Goal: Task Accomplishment & Management: Complete application form

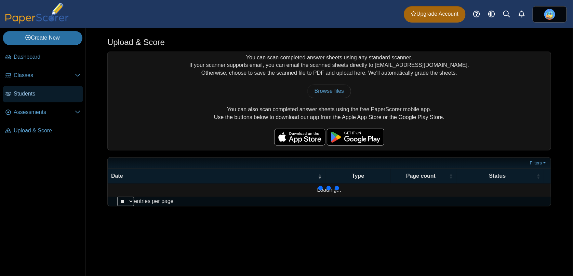
click at [46, 92] on span "Students" at bounding box center [47, 94] width 67 height 8
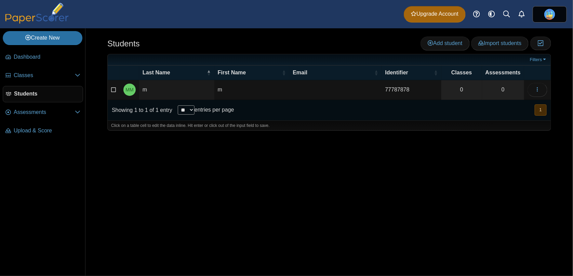
click at [389, 86] on td "77787878" at bounding box center [411, 89] width 59 height 19
type input "**********"
click at [397, 149] on div "Students Add student Import students Moderation 0" at bounding box center [328, 152] width 487 height 248
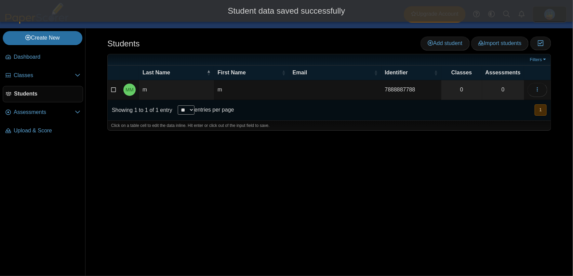
click at [297, 90] on td at bounding box center [335, 89] width 92 height 19
click at [53, 70] on link "Classes" at bounding box center [43, 76] width 80 height 16
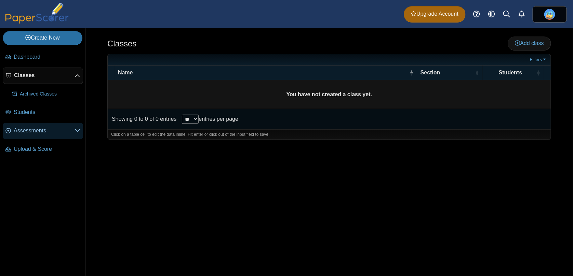
click at [57, 130] on span "Assessments" at bounding box center [44, 131] width 61 height 8
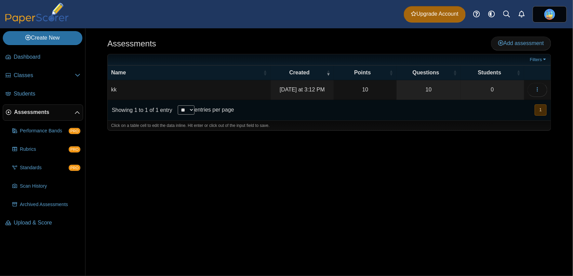
click at [190, 88] on td "kk" at bounding box center [189, 89] width 163 height 19
click at [316, 157] on div "Assessments Add assessment ** 0" at bounding box center [328, 152] width 487 height 248
click at [532, 87] on button "button" at bounding box center [537, 90] width 20 height 14
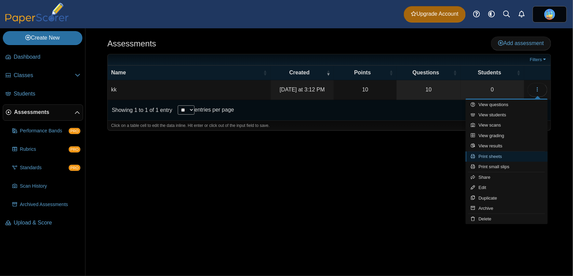
click at [512, 159] on link "Print sheets" at bounding box center [506, 157] width 82 height 10
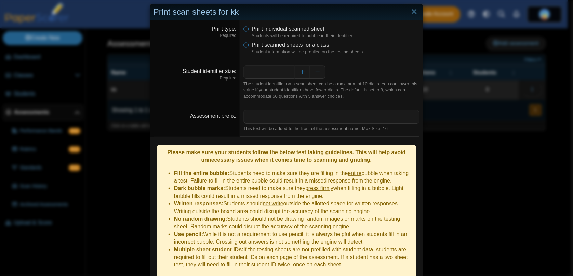
scroll to position [7, 0]
click at [245, 44] on icon at bounding box center [245, 44] width 5 height 5
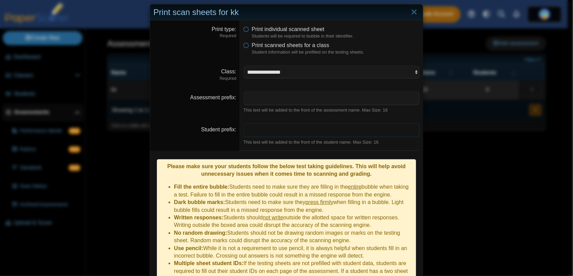
scroll to position [13, 0]
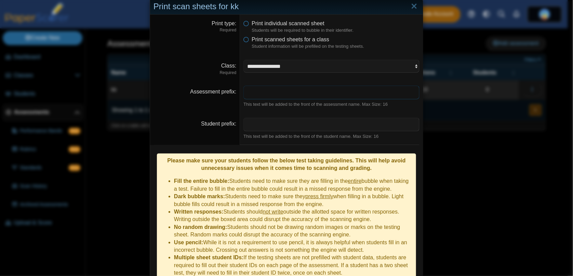
click at [359, 94] on input "Assessment prefix" at bounding box center [331, 93] width 176 height 14
click at [330, 72] on select "**********" at bounding box center [331, 66] width 176 height 13
click at [331, 92] on input "Assessment prefix" at bounding box center [331, 93] width 176 height 14
click at [325, 66] on select "**********" at bounding box center [331, 66] width 176 height 13
click at [327, 91] on input "Assessment prefix" at bounding box center [331, 93] width 176 height 14
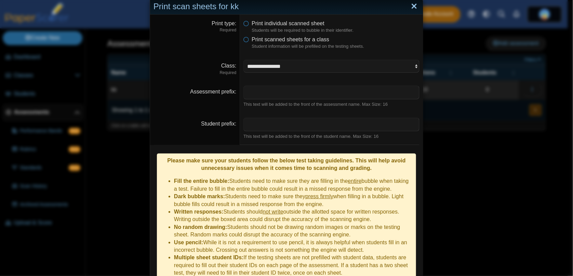
click at [411, 12] on link "Close" at bounding box center [414, 7] width 11 height 12
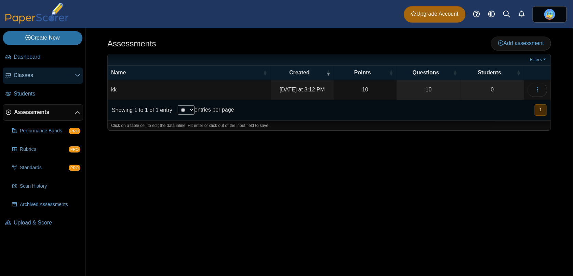
click at [44, 73] on span "Classes" at bounding box center [44, 76] width 61 height 8
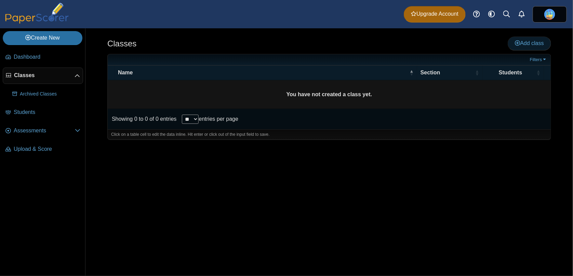
click at [533, 40] on span "Add class" at bounding box center [529, 43] width 29 height 6
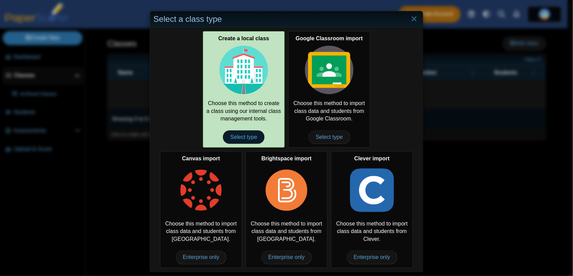
click at [234, 143] on span "Select type" at bounding box center [243, 138] width 41 height 14
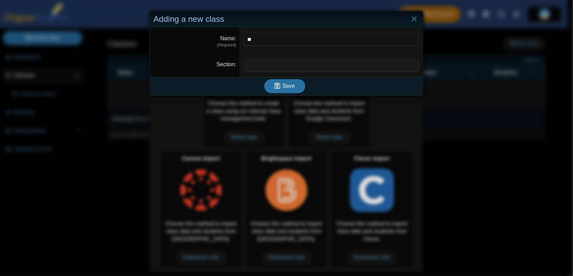
type input "**"
click at [265, 68] on input "Section" at bounding box center [331, 65] width 176 height 14
type input "**"
click at [275, 87] on use "submit" at bounding box center [277, 86] width 6 height 6
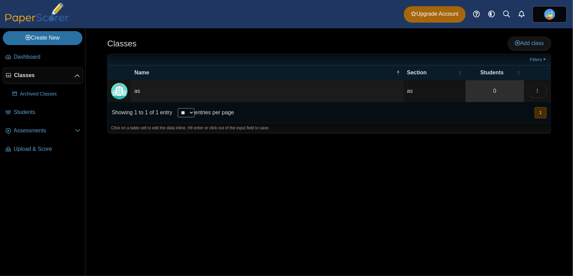
click at [489, 87] on link "0" at bounding box center [494, 91] width 58 height 22
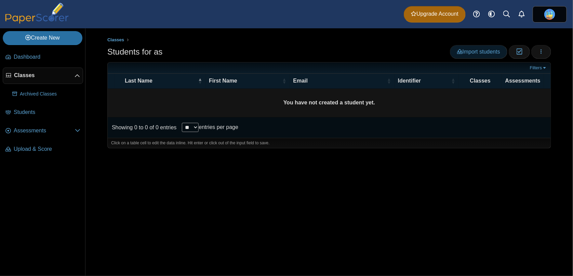
click at [466, 49] on span "Import students" at bounding box center [478, 52] width 43 height 6
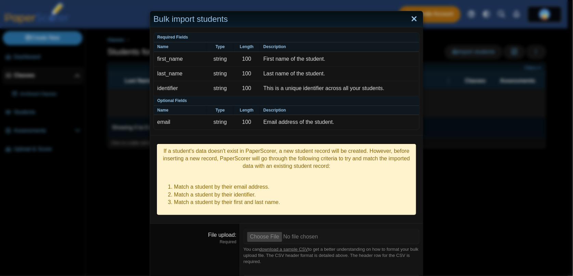
click at [409, 19] on link "Close" at bounding box center [414, 19] width 11 height 12
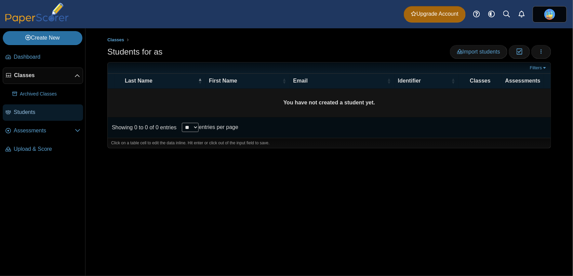
click at [36, 113] on span "Students" at bounding box center [47, 113] width 67 height 8
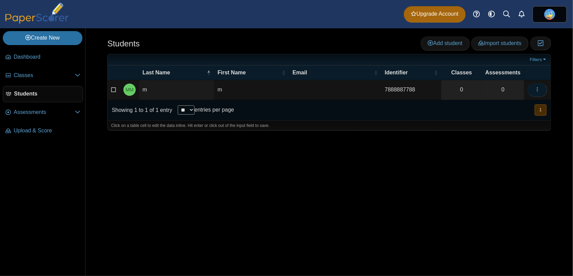
click at [535, 92] on icon "button" at bounding box center [537, 89] width 5 height 5
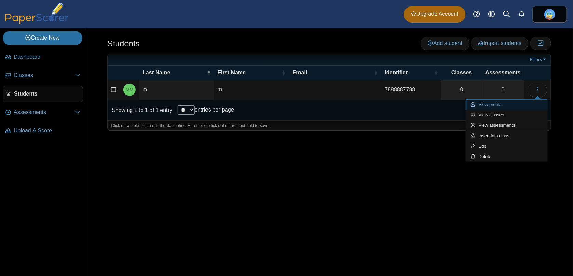
click at [508, 105] on link "View profile" at bounding box center [506, 105] width 82 height 10
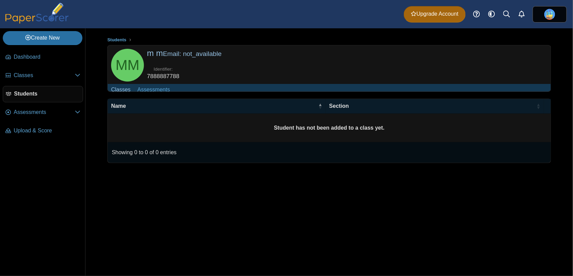
click at [287, 138] on td "Student has not been added to a class yet." at bounding box center [329, 128] width 443 height 29
drag, startPoint x: 178, startPoint y: 77, endPoint x: 147, endPoint y: 78, distance: 31.1
click at [147, 78] on dd "7888887788" at bounding box center [163, 76] width 32 height 8
copy dd "7888887788"
click at [36, 59] on span "Dashboard" at bounding box center [47, 57] width 67 height 8
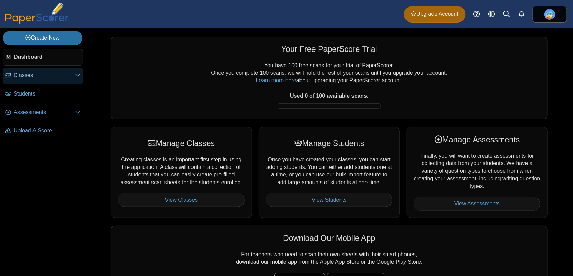
click at [47, 78] on span "Classes" at bounding box center [44, 76] width 61 height 8
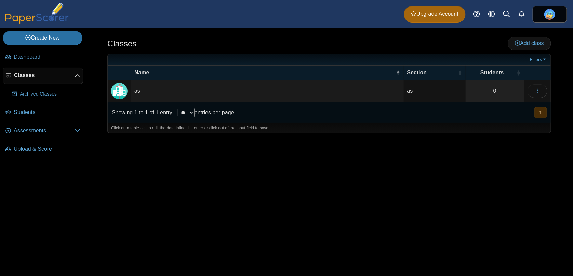
click at [387, 88] on td "as" at bounding box center [267, 91] width 273 height 22
click at [283, 139] on div at bounding box center [329, 137] width 444 height 7
click at [536, 91] on icon "button" at bounding box center [537, 90] width 5 height 5
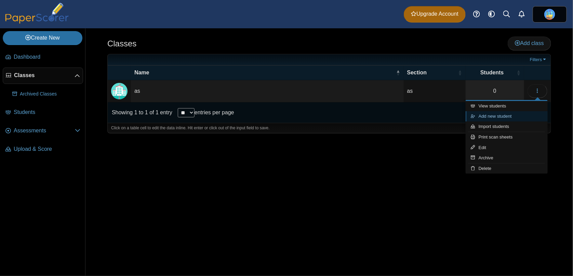
click at [499, 118] on link "Add new student" at bounding box center [506, 116] width 82 height 10
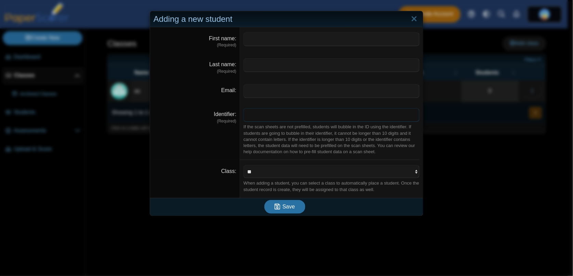
click at [276, 112] on input "Identifier" at bounding box center [331, 115] width 176 height 14
paste input "**********"
type input "**********"
click at [262, 90] on input "Email" at bounding box center [331, 91] width 176 height 14
click at [261, 65] on input "Last name" at bounding box center [331, 65] width 176 height 14
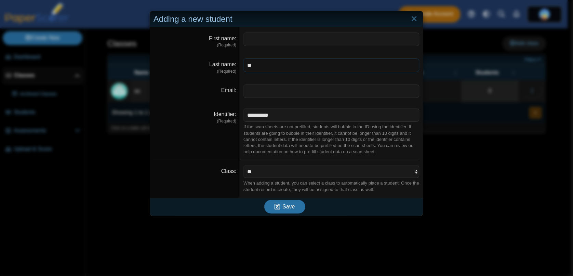
type input "*"
click at [275, 212] on button "Save" at bounding box center [284, 207] width 41 height 14
type input "**"
click at [281, 67] on input "Last name" at bounding box center [331, 65] width 176 height 14
type input "**"
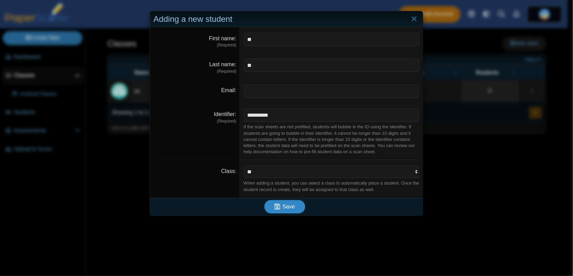
click at [286, 212] on button "Save" at bounding box center [284, 207] width 41 height 14
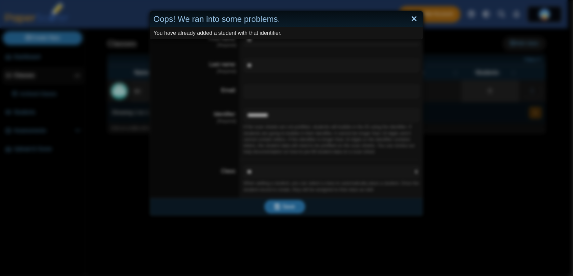
click at [409, 19] on link "Close" at bounding box center [414, 19] width 11 height 12
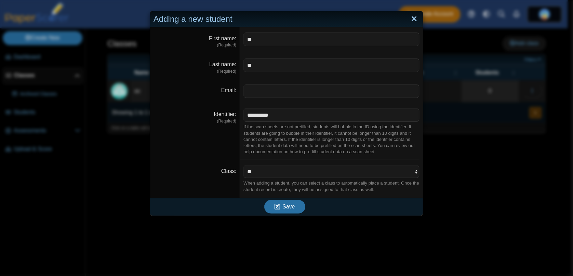
click at [413, 18] on link "Close" at bounding box center [414, 19] width 11 height 12
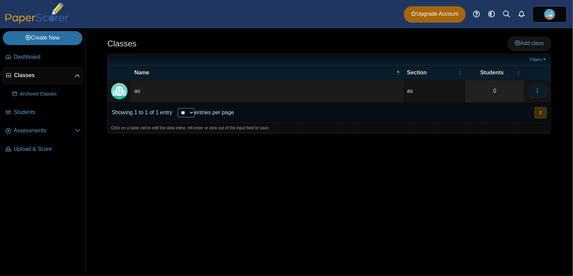
click at [531, 90] on button "button" at bounding box center [537, 91] width 20 height 14
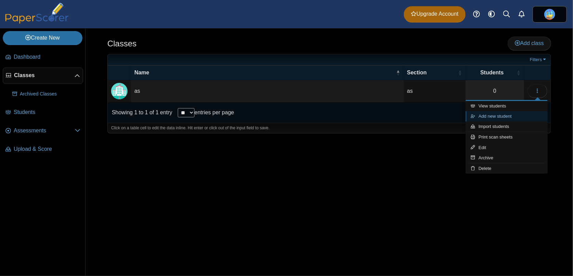
click at [499, 118] on link "Add new student" at bounding box center [506, 116] width 82 height 10
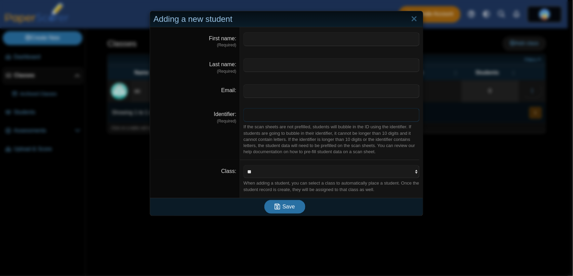
click at [287, 113] on input "Identifier" at bounding box center [331, 115] width 176 height 14
paste input "**********"
type input "**********"
click at [317, 43] on input "First name" at bounding box center [331, 39] width 176 height 14
type input "**"
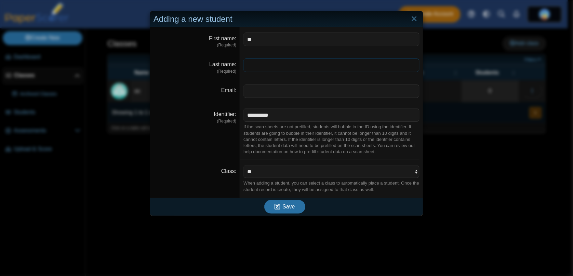
click at [345, 66] on input "Last name" at bounding box center [331, 65] width 176 height 14
type input "**"
click at [291, 210] on span "Save" at bounding box center [288, 207] width 12 height 6
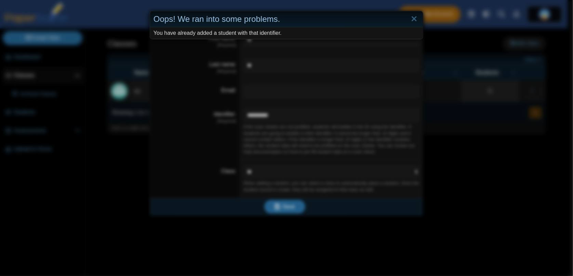
click at [404, 21] on div "Oops! We ran into some problems." at bounding box center [286, 19] width 273 height 16
click at [411, 17] on link "Close" at bounding box center [414, 19] width 11 height 12
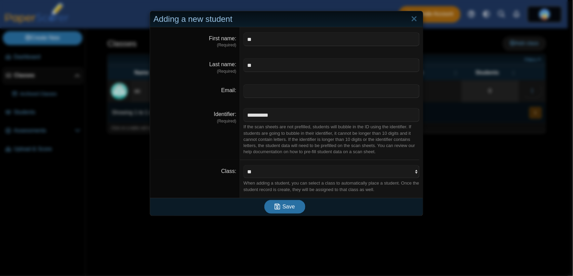
click at [446, 42] on div "**********" at bounding box center [286, 138] width 573 height 276
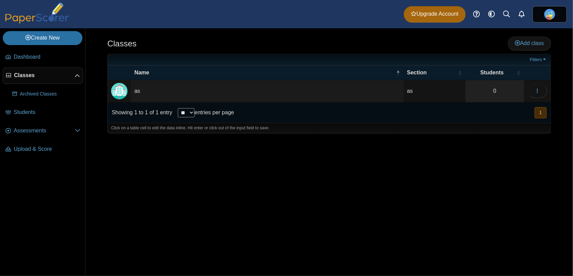
click at [418, 92] on td "as" at bounding box center [435, 91] width 62 height 22
click at [347, 87] on td "as" at bounding box center [267, 91] width 273 height 22
click at [214, 166] on div "Classes Add class Filters ** as" at bounding box center [328, 152] width 487 height 248
click at [40, 119] on link "Students" at bounding box center [43, 113] width 80 height 16
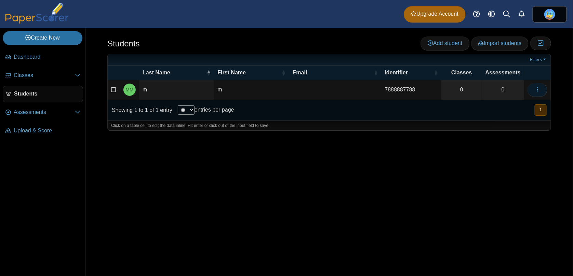
click at [539, 89] on icon "button" at bounding box center [537, 89] width 5 height 5
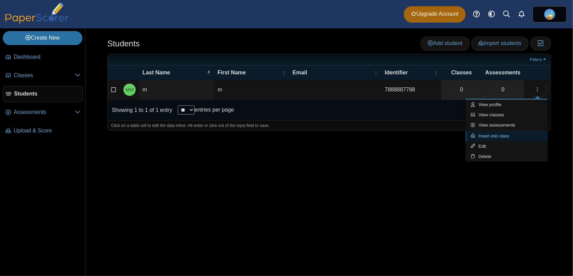
click at [488, 136] on link "Insert into class" at bounding box center [506, 136] width 82 height 10
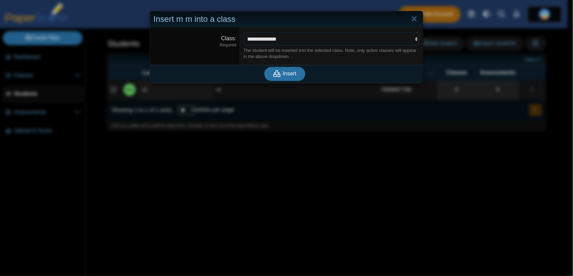
click at [288, 36] on select "**********" at bounding box center [331, 38] width 176 height 13
select select "**********"
click at [243, 32] on select "**********" at bounding box center [331, 38] width 176 height 13
click at [287, 80] on button "Insert" at bounding box center [284, 74] width 41 height 14
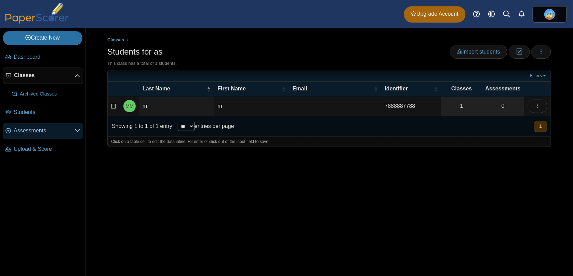
click at [58, 130] on span "Assessments" at bounding box center [44, 131] width 61 height 8
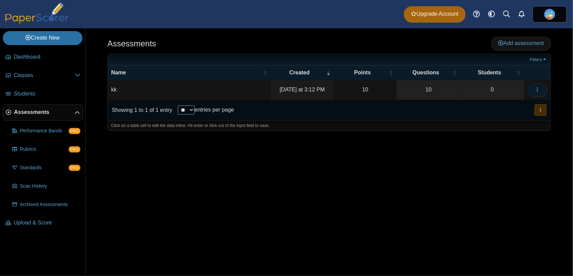
click at [545, 92] on button "button" at bounding box center [537, 90] width 20 height 14
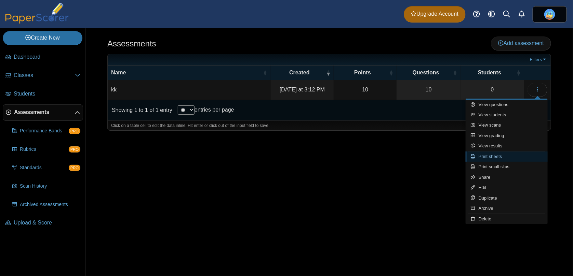
click at [497, 161] on link "Print sheets" at bounding box center [506, 157] width 82 height 10
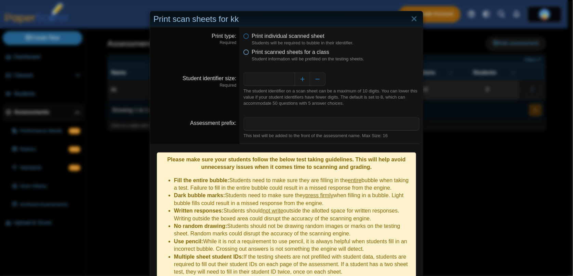
click at [246, 50] on icon at bounding box center [245, 51] width 5 height 5
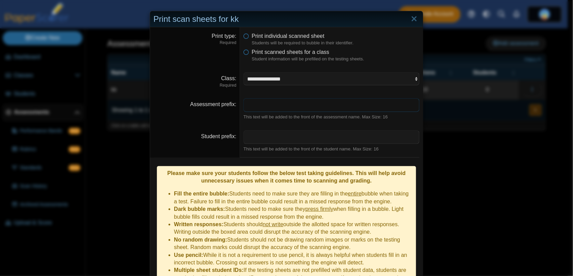
click at [272, 108] on input "Assessment prefix" at bounding box center [331, 105] width 176 height 14
click at [286, 80] on select "**********" at bounding box center [331, 78] width 176 height 13
select select "**********"
click at [243, 72] on select "**********" at bounding box center [331, 78] width 176 height 13
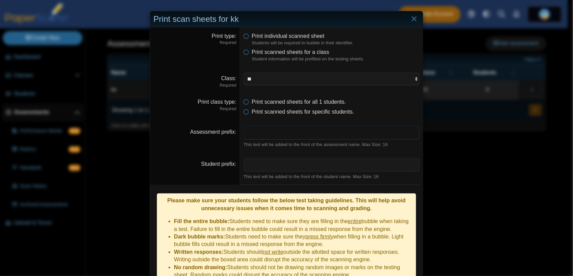
click at [297, 134] on input "Assessment prefix" at bounding box center [331, 133] width 176 height 14
drag, startPoint x: 337, startPoint y: 145, endPoint x: 388, endPoint y: 143, distance: 50.6
click at [388, 143] on div "This text will be added to the front of the assessment name. Max Size: 16" at bounding box center [331, 145] width 176 height 6
drag, startPoint x: 390, startPoint y: 146, endPoint x: 241, endPoint y: 144, distance: 149.4
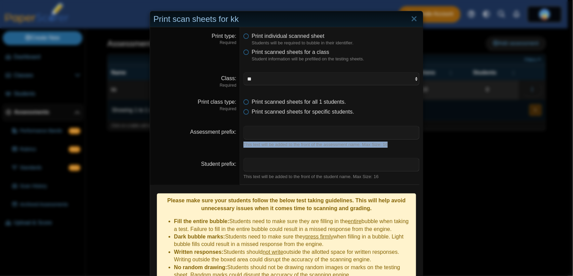
click at [243, 144] on div "This text will be added to the front of the assessment name. Max Size: 16" at bounding box center [331, 145] width 176 height 6
click at [245, 131] on input "Assessment prefix" at bounding box center [331, 133] width 176 height 14
click at [277, 167] on input "Student prefix" at bounding box center [331, 165] width 176 height 14
type input "****"
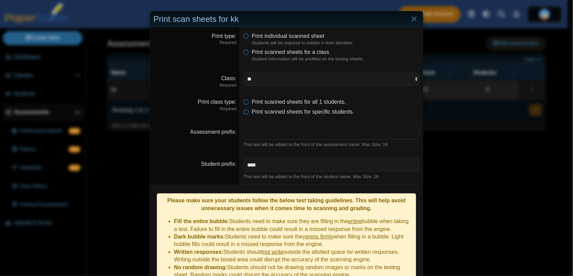
click at [284, 135] on input "Assessment prefix" at bounding box center [331, 133] width 176 height 14
type input "*"
type input "****"
click at [290, 156] on dd "**** This text will be added to the front of the student name. Max Size: 16" at bounding box center [331, 169] width 183 height 32
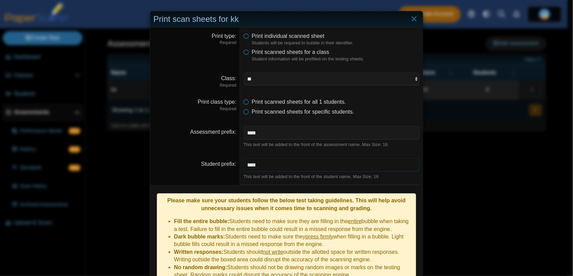
click at [292, 165] on input "****" at bounding box center [331, 165] width 176 height 14
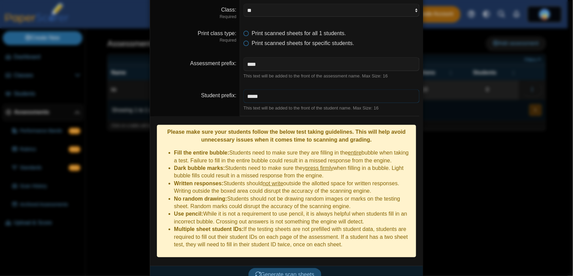
type input "*****"
click at [301, 272] on span "Generate scan sheets" at bounding box center [284, 275] width 59 height 6
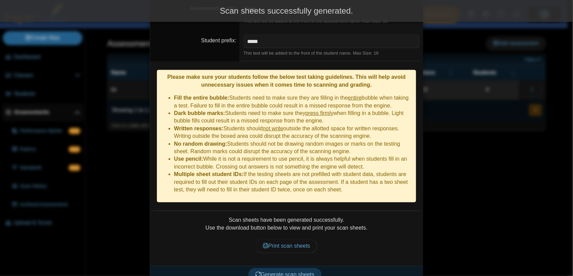
scroll to position [123, 0]
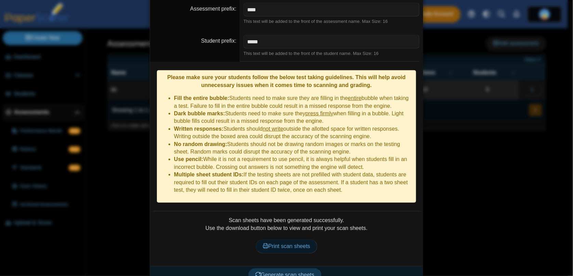
click at [295, 244] on span "Print scan sheets" at bounding box center [287, 247] width 48 height 6
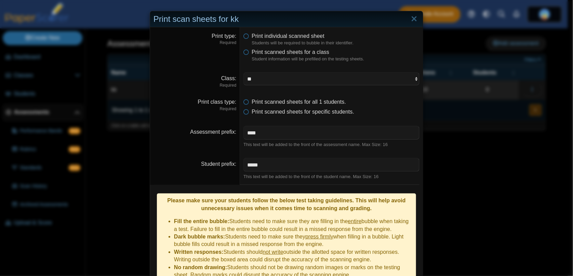
click at [285, 45] on dfn "Students will be required to bubble in their identifier." at bounding box center [336, 43] width 168 height 6
click at [286, 39] on span "Print individual scanned sheet" at bounding box center [288, 36] width 73 height 6
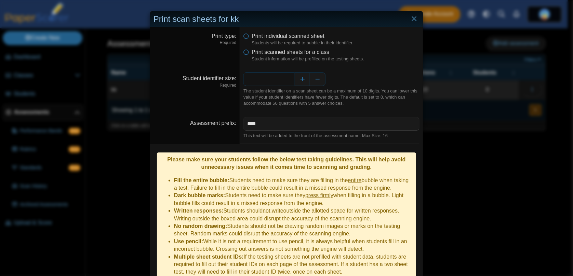
click at [291, 83] on input "*" at bounding box center [268, 79] width 51 height 14
type input "*"
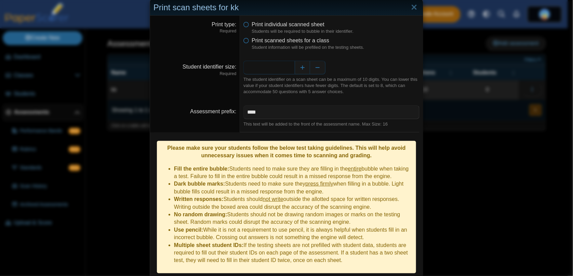
type input "*"
click at [322, 87] on div "The student identifier on a scan sheet can be a maximum of 10 digits. You can l…" at bounding box center [331, 86] width 176 height 19
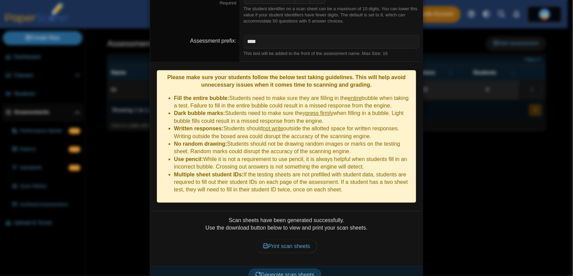
click at [289, 272] on div "Generate scan sheets" at bounding box center [284, 276] width 269 height 18
click at [293, 272] on span "Generate scan sheets" at bounding box center [284, 275] width 59 height 6
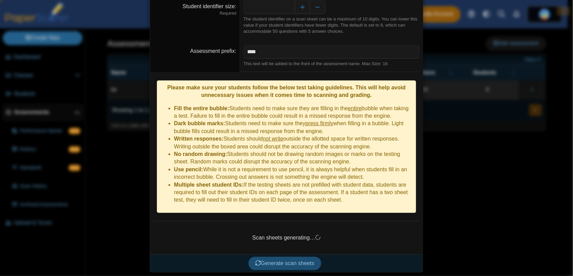
scroll to position [61, 0]
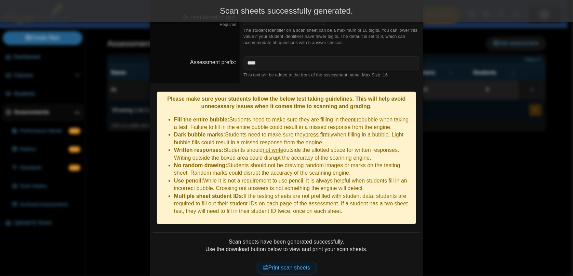
click at [288, 265] on span "Print scan sheets" at bounding box center [287, 268] width 48 height 6
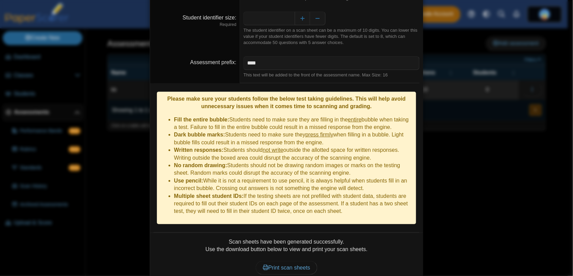
click at [85, 124] on div "**********" at bounding box center [286, 138] width 573 height 276
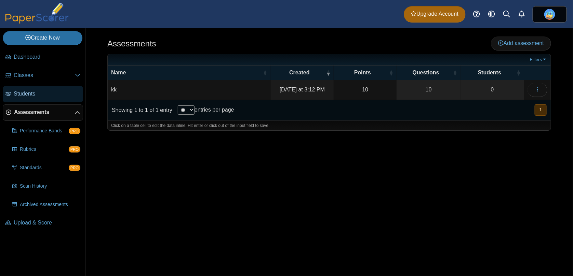
click at [36, 96] on span "Students" at bounding box center [47, 94] width 67 height 8
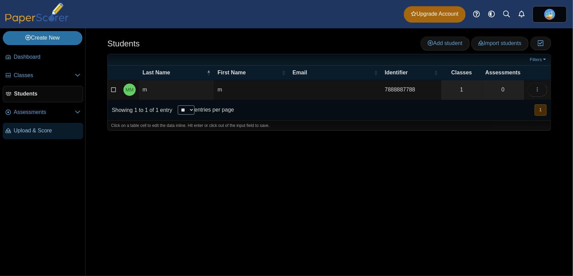
click at [49, 136] on link "Upload & Score" at bounding box center [43, 131] width 80 height 16
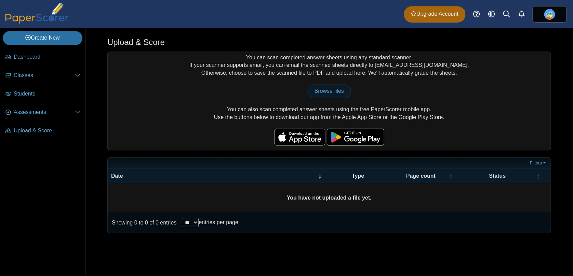
click at [330, 90] on span "Browse files" at bounding box center [328, 91] width 29 height 6
type input "**********"
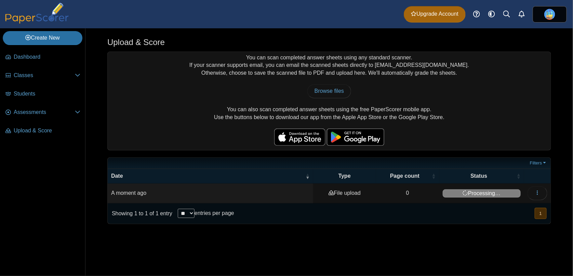
click at [98, 139] on div "Upload & Score You can scan completed answer sheets using any standard scanner.…" at bounding box center [328, 152] width 487 height 248
click at [82, 139] on li "Upload & Score" at bounding box center [43, 132] width 80 height 18
click at [535, 194] on icon "button" at bounding box center [537, 192] width 5 height 5
click at [416, 207] on div "Showing 1 to 1 of 1 entry ** ** ** *** entries per page « Prev 1 Next »" at bounding box center [329, 214] width 443 height 21
click at [540, 193] on icon "button" at bounding box center [537, 192] width 5 height 5
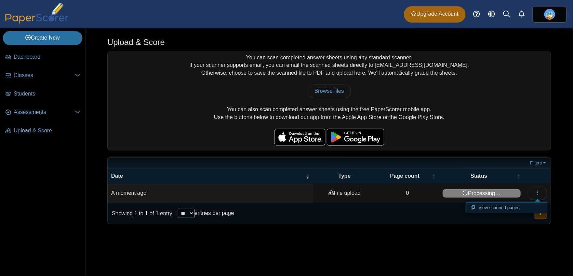
click at [524, 204] on link "View scanned pages" at bounding box center [506, 208] width 82 height 10
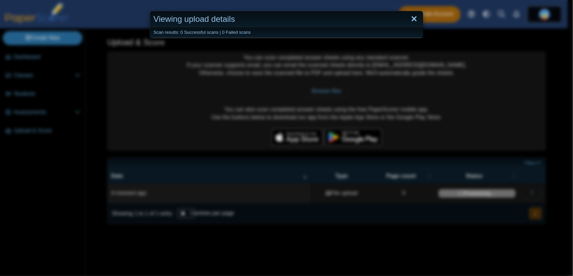
click at [415, 17] on link "Close" at bounding box center [414, 19] width 11 height 12
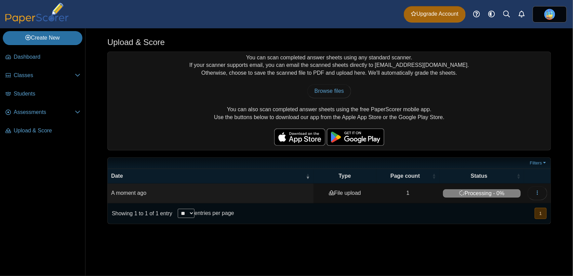
click at [57, 174] on nav "Dashboard Classes PRO" at bounding box center [42, 161] width 85 height 230
drag, startPoint x: 506, startPoint y: 195, endPoint x: 476, endPoint y: 196, distance: 29.7
click at [476, 196] on span "Completed with errors" at bounding box center [482, 194] width 78 height 8
click at [513, 200] on td "Completed with errors" at bounding box center [482, 193] width 84 height 19
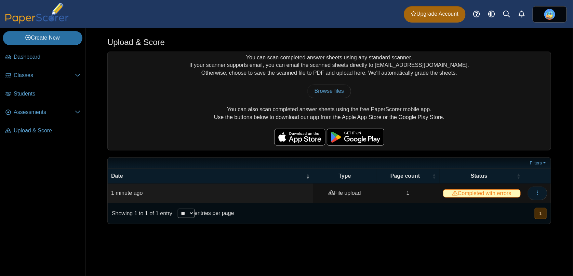
click at [530, 190] on button "button" at bounding box center [537, 194] width 20 height 14
click at [518, 208] on link "View scanned pages" at bounding box center [506, 208] width 82 height 10
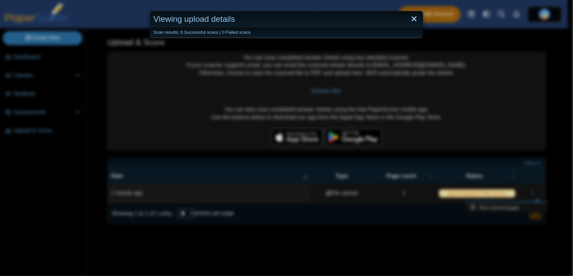
click at [411, 20] on link "Close" at bounding box center [414, 19] width 11 height 12
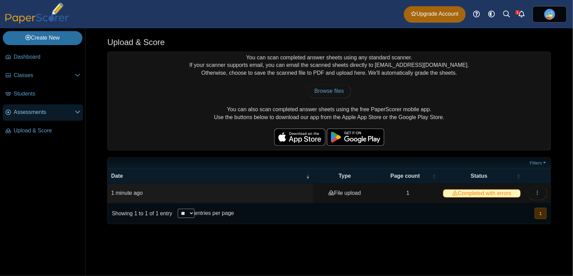
click at [40, 113] on span "Assessments" at bounding box center [44, 113] width 61 height 8
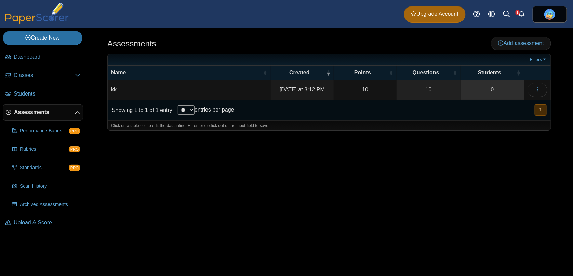
click at [489, 90] on link "0" at bounding box center [492, 89] width 64 height 19
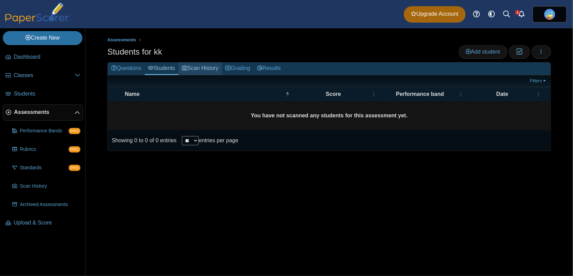
click at [194, 68] on link "Scan History" at bounding box center [199, 69] width 43 height 13
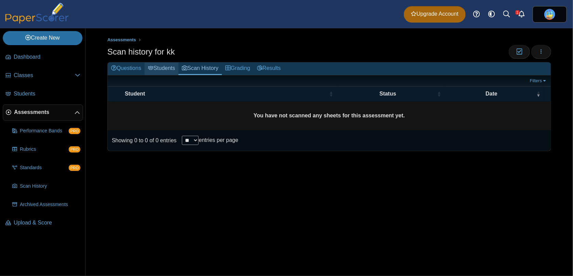
click at [167, 68] on link "Students" at bounding box center [162, 69] width 34 height 13
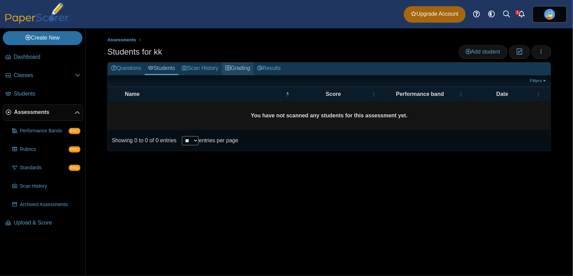
click at [231, 69] on icon at bounding box center [227, 67] width 5 height 5
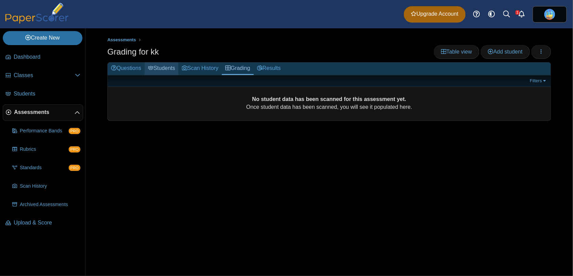
click at [154, 66] on link "Students" at bounding box center [162, 69] width 34 height 13
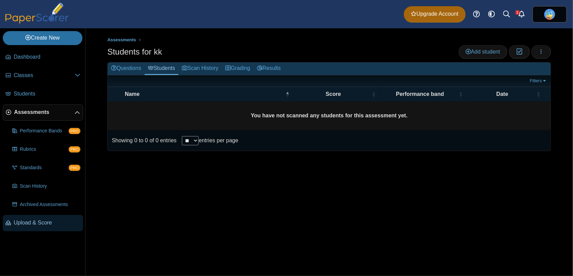
click at [38, 230] on link "Upload & Score" at bounding box center [43, 223] width 80 height 16
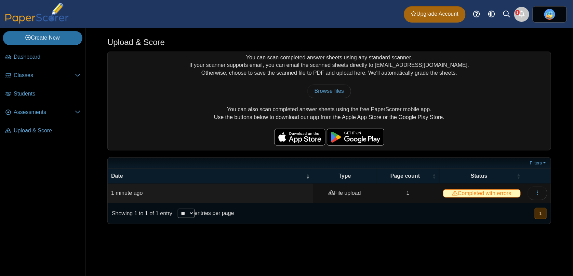
click at [522, 17] on link "Alerts" at bounding box center [521, 14] width 15 height 15
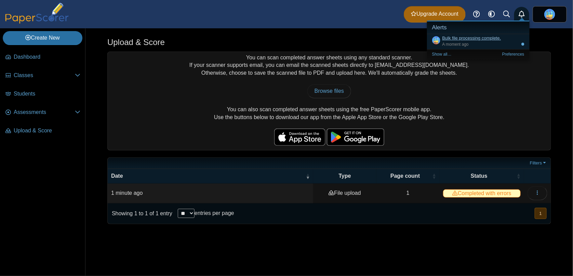
click at [492, 40] on link "Bulk file processing complete." at bounding box center [471, 38] width 59 height 5
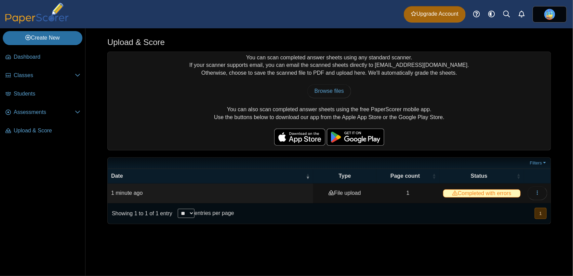
click at [496, 191] on span "Completed with errors" at bounding box center [482, 194] width 78 height 8
click at [509, 193] on span "Completed with errors" at bounding box center [482, 194] width 78 height 8
drag, startPoint x: 332, startPoint y: 194, endPoint x: 365, endPoint y: 195, distance: 33.5
click at [365, 195] on td "File upload" at bounding box center [344, 193] width 63 height 19
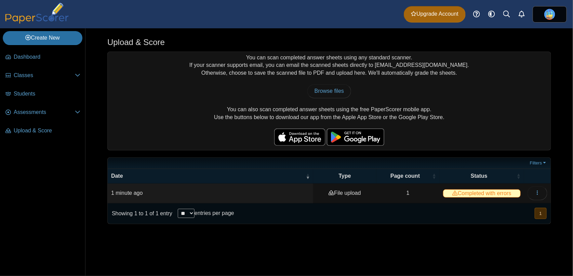
click at [365, 195] on td "File upload" at bounding box center [344, 193] width 63 height 19
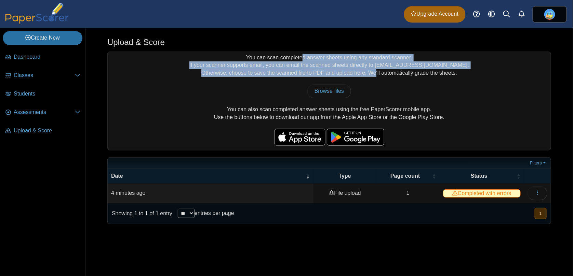
drag, startPoint x: 260, startPoint y: 59, endPoint x: 370, endPoint y: 72, distance: 111.1
click at [370, 72] on div "You can scan completed answer sheets using any standard scanner. If your scanne…" at bounding box center [329, 101] width 443 height 98
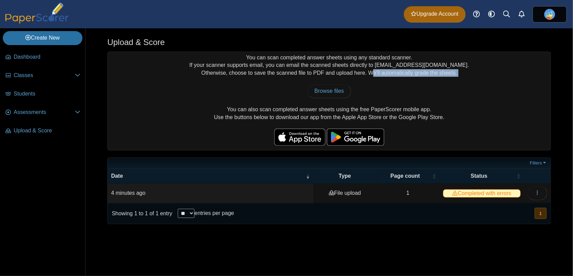
drag, startPoint x: 370, startPoint y: 72, endPoint x: 485, endPoint y: 78, distance: 114.7
click at [485, 78] on div "You can scan completed answer sheets using any standard scanner. If your scanne…" at bounding box center [329, 101] width 443 height 98
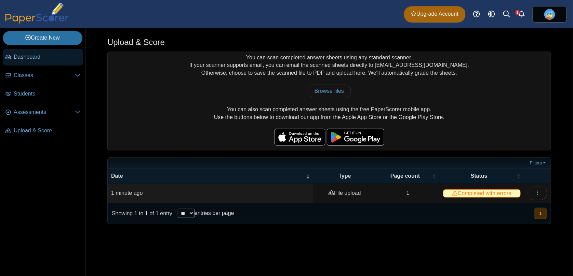
click at [51, 62] on link "Dashboard" at bounding box center [43, 57] width 80 height 16
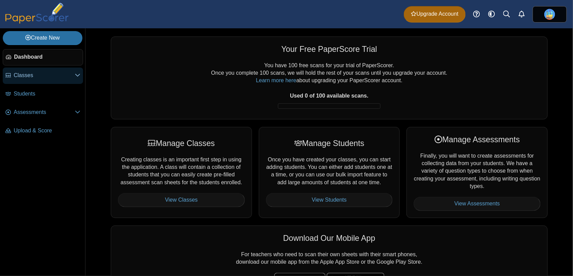
click at [56, 73] on span "Classes" at bounding box center [44, 76] width 61 height 8
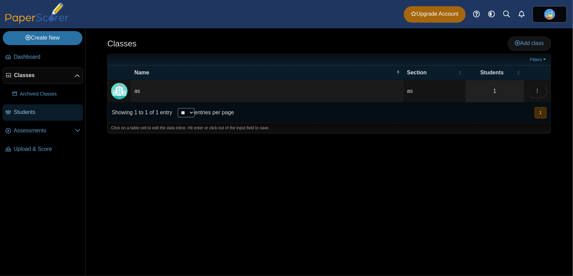
click at [34, 116] on link "Students" at bounding box center [43, 113] width 80 height 16
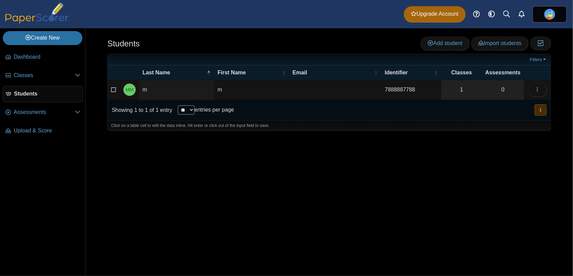
click at [418, 87] on td "7888887788" at bounding box center [411, 89] width 60 height 19
drag, startPoint x: 430, startPoint y: 89, endPoint x: 403, endPoint y: 92, distance: 27.5
click at [403, 92] on input "**********" at bounding box center [411, 90] width 53 height 14
type input "*****"
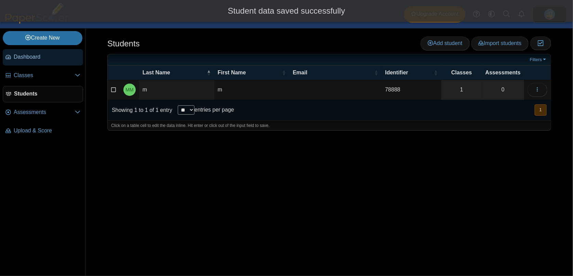
click at [35, 62] on link "Dashboard" at bounding box center [43, 57] width 80 height 16
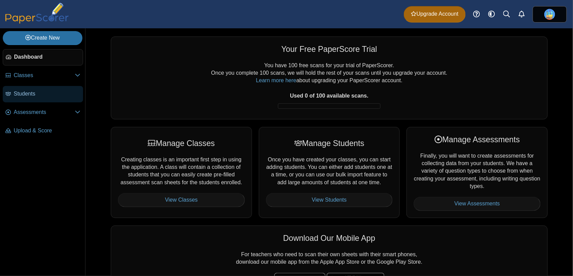
click at [47, 93] on span "Students" at bounding box center [47, 94] width 67 height 8
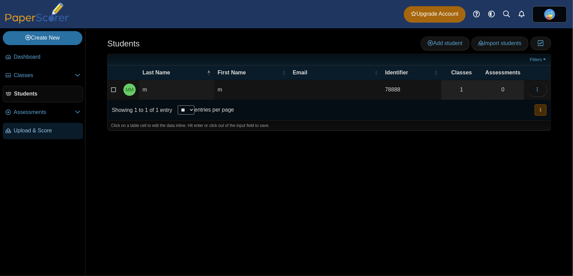
click at [46, 127] on span "Upload & Score" at bounding box center [47, 131] width 67 height 8
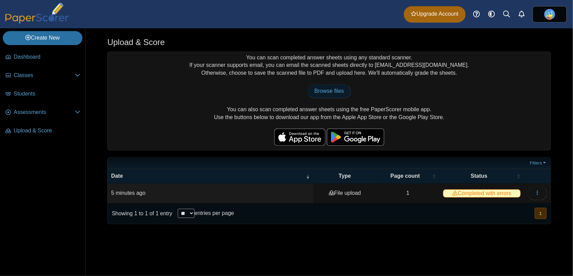
click at [335, 95] on link "Browse files" at bounding box center [329, 91] width 44 height 14
type input "**********"
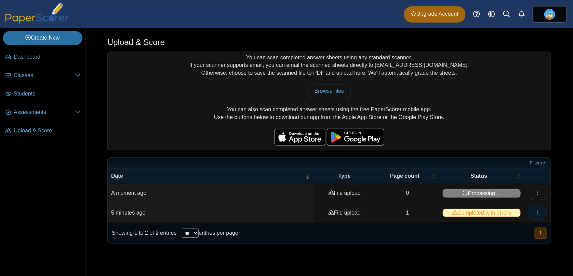
click at [537, 215] on button "button" at bounding box center [537, 213] width 20 height 14
click at [379, 212] on td "1" at bounding box center [407, 213] width 63 height 19
click at [542, 191] on button "button" at bounding box center [537, 194] width 20 height 14
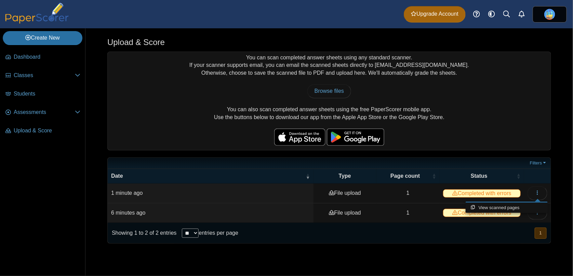
click at [483, 150] on div "You can scan completed answer sheets using any standard scanner. If your scanne…" at bounding box center [329, 148] width 444 height 192
